Goal: Navigation & Orientation: Understand site structure

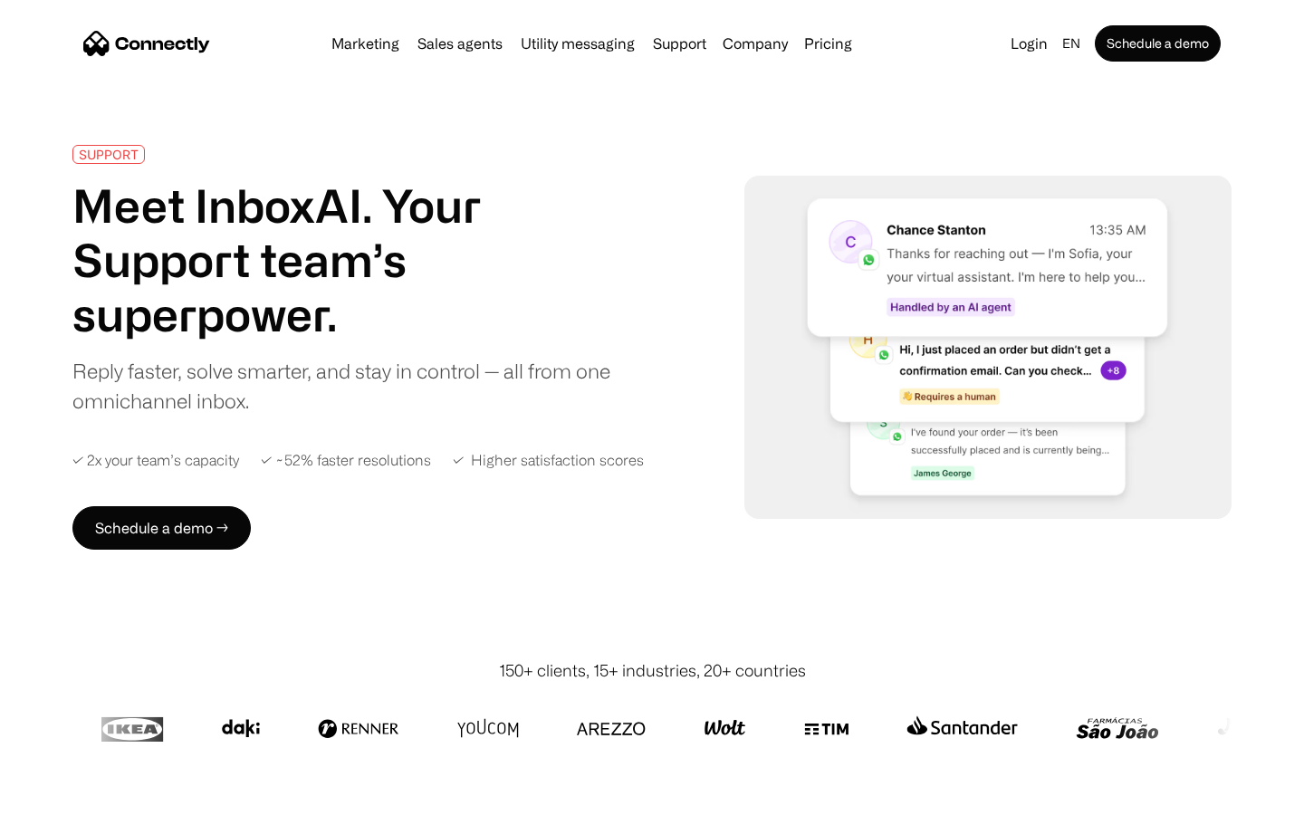
scroll to position [7103, 0]
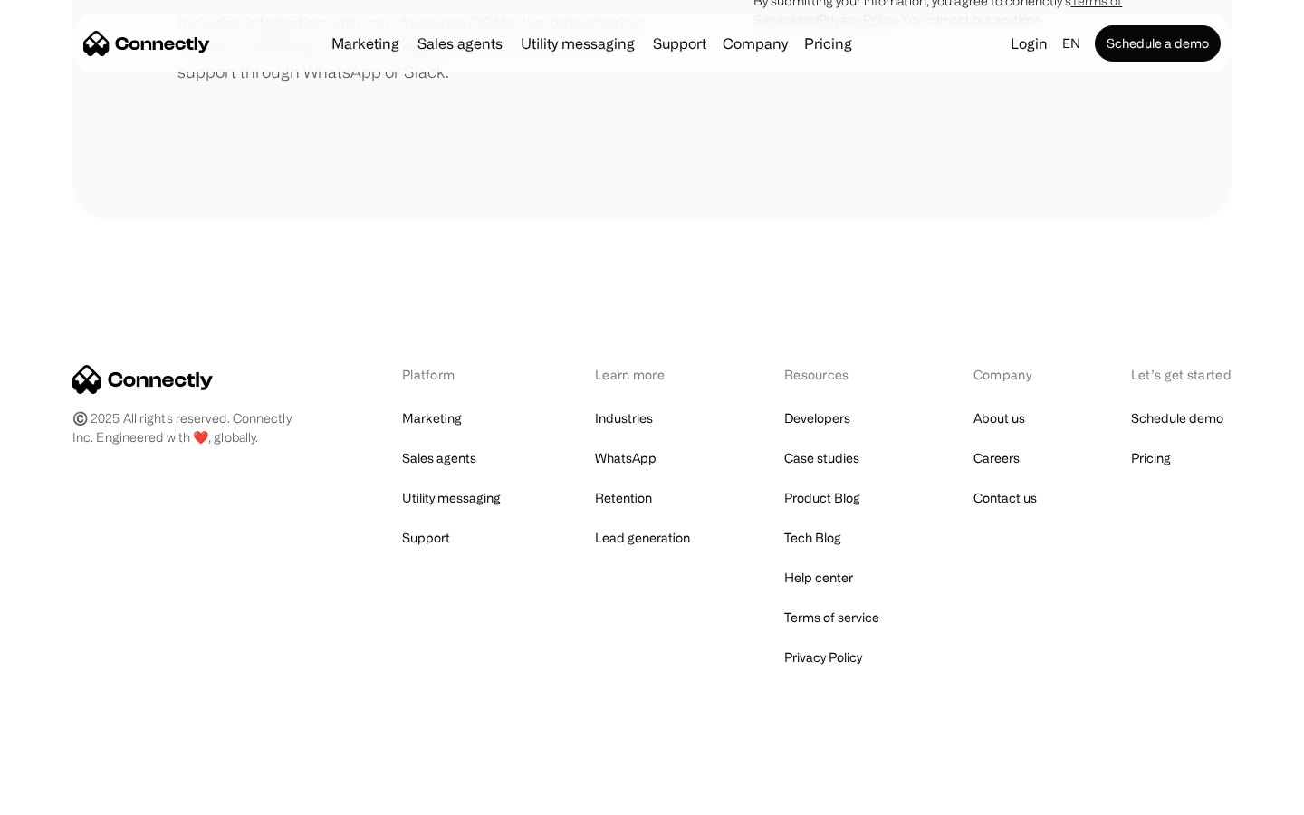
scroll to position [841, 0]
